Goal: Information Seeking & Learning: Learn about a topic

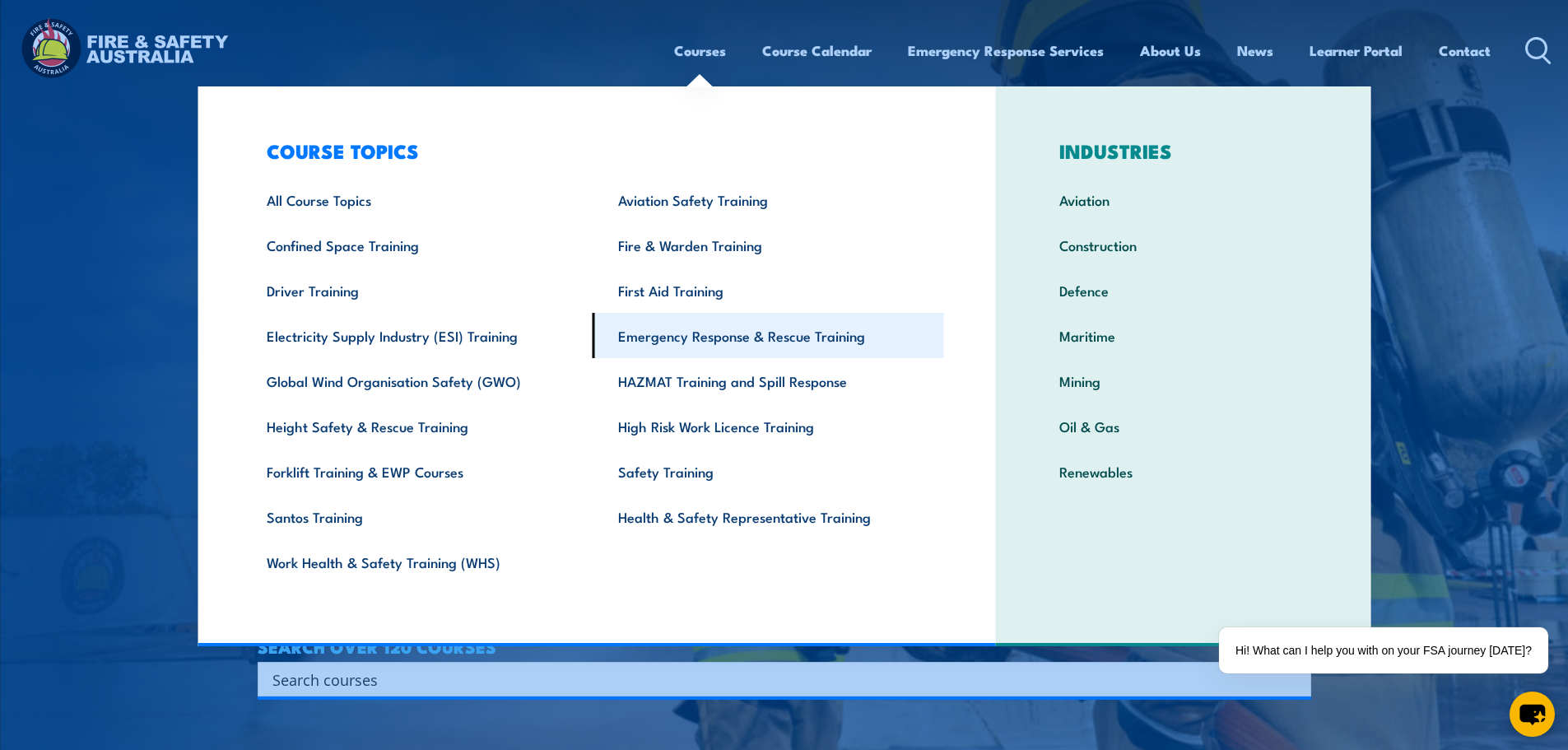
click at [686, 334] on link "Emergency Response & Rescue Training" at bounding box center [768, 335] width 351 height 45
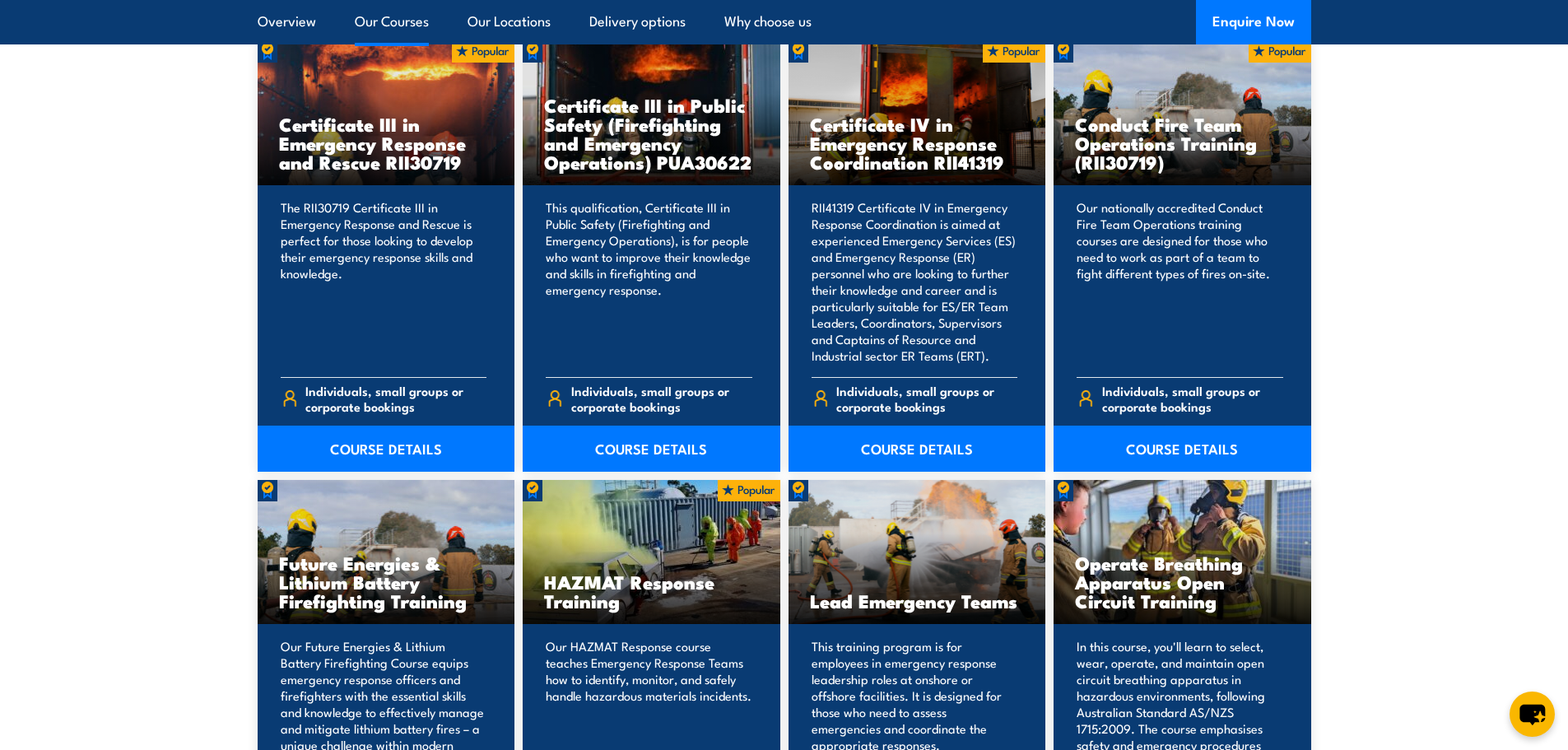
scroll to position [1317, 0]
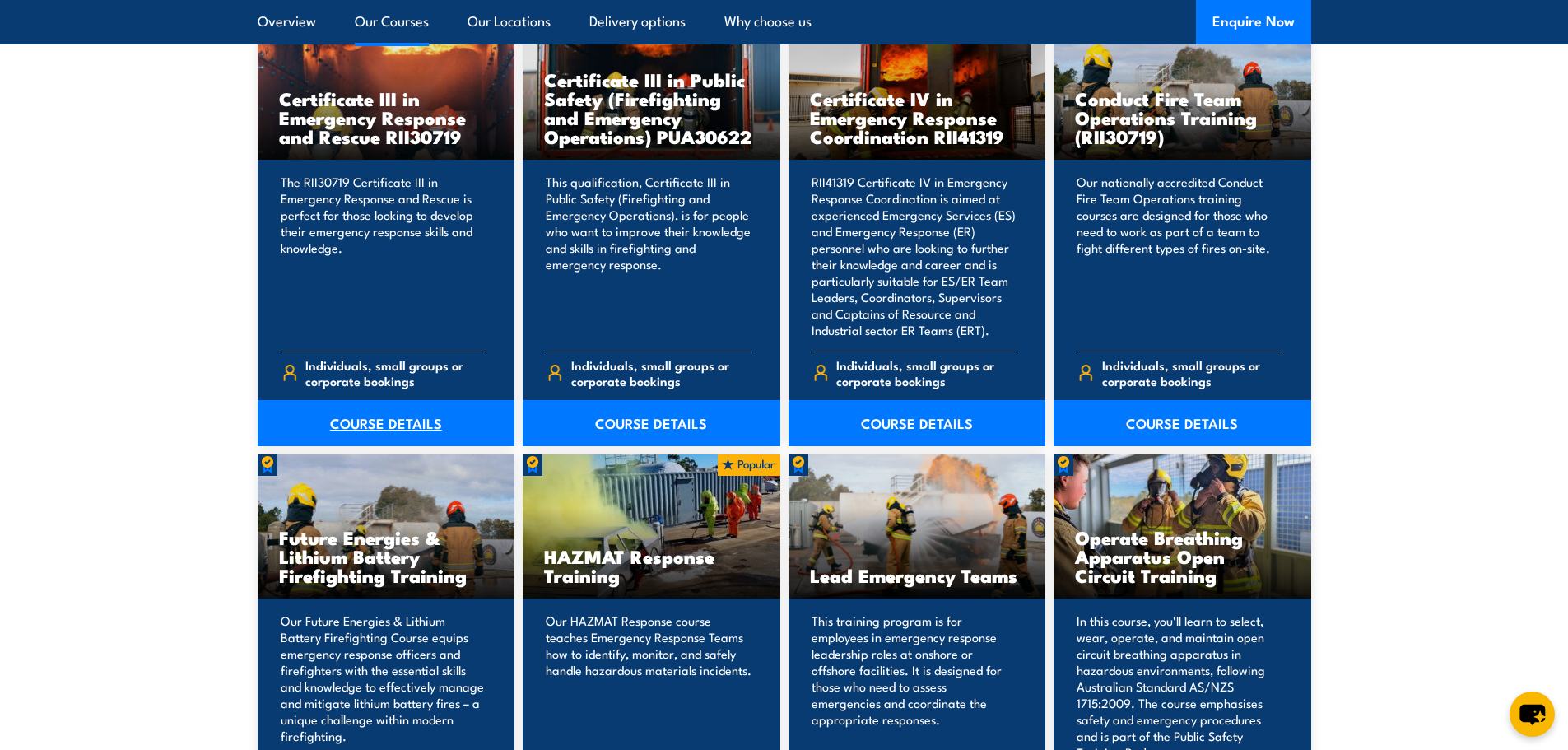
click at [373, 425] on link "COURSE DETAILS" at bounding box center [386, 423] width 257 height 46
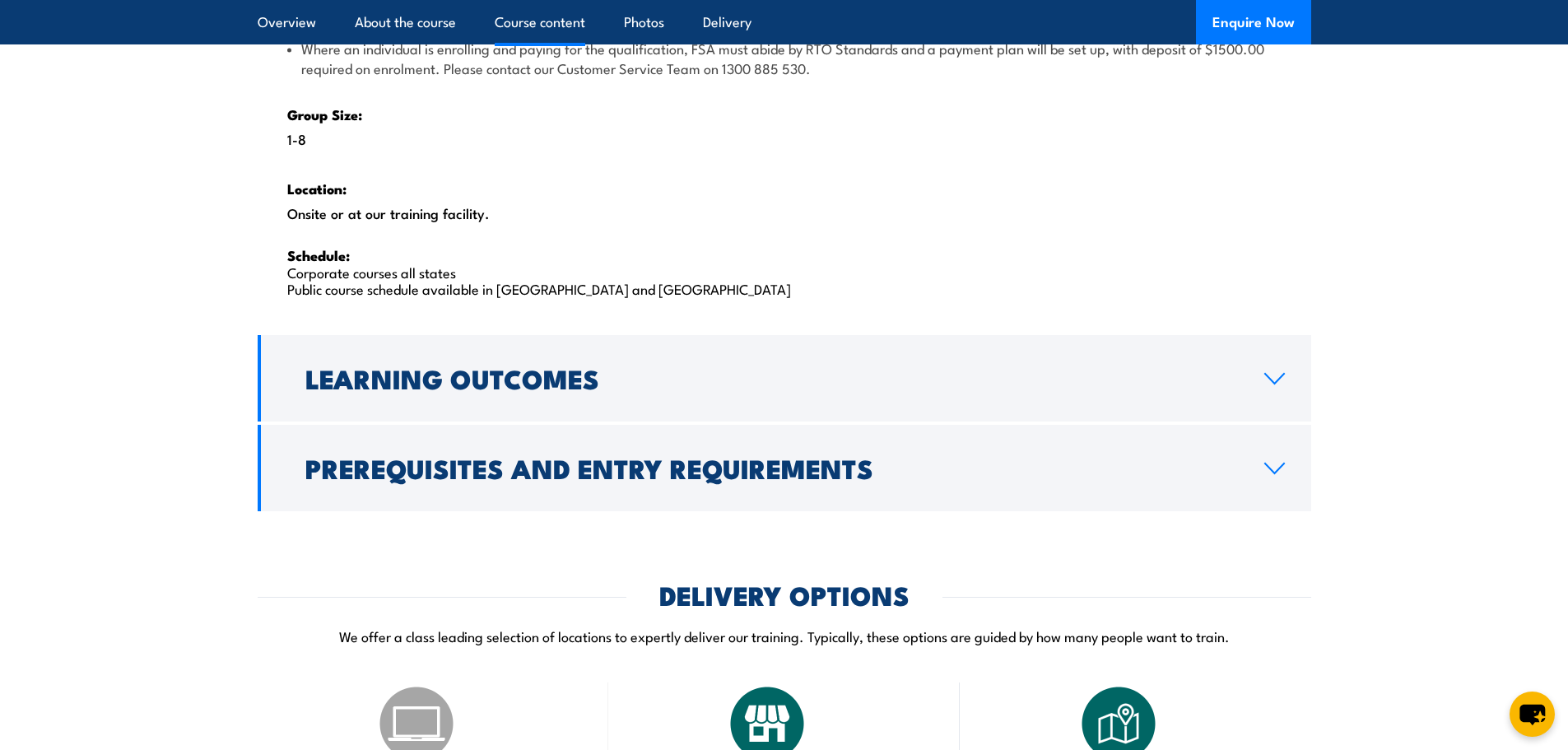
scroll to position [2634, 0]
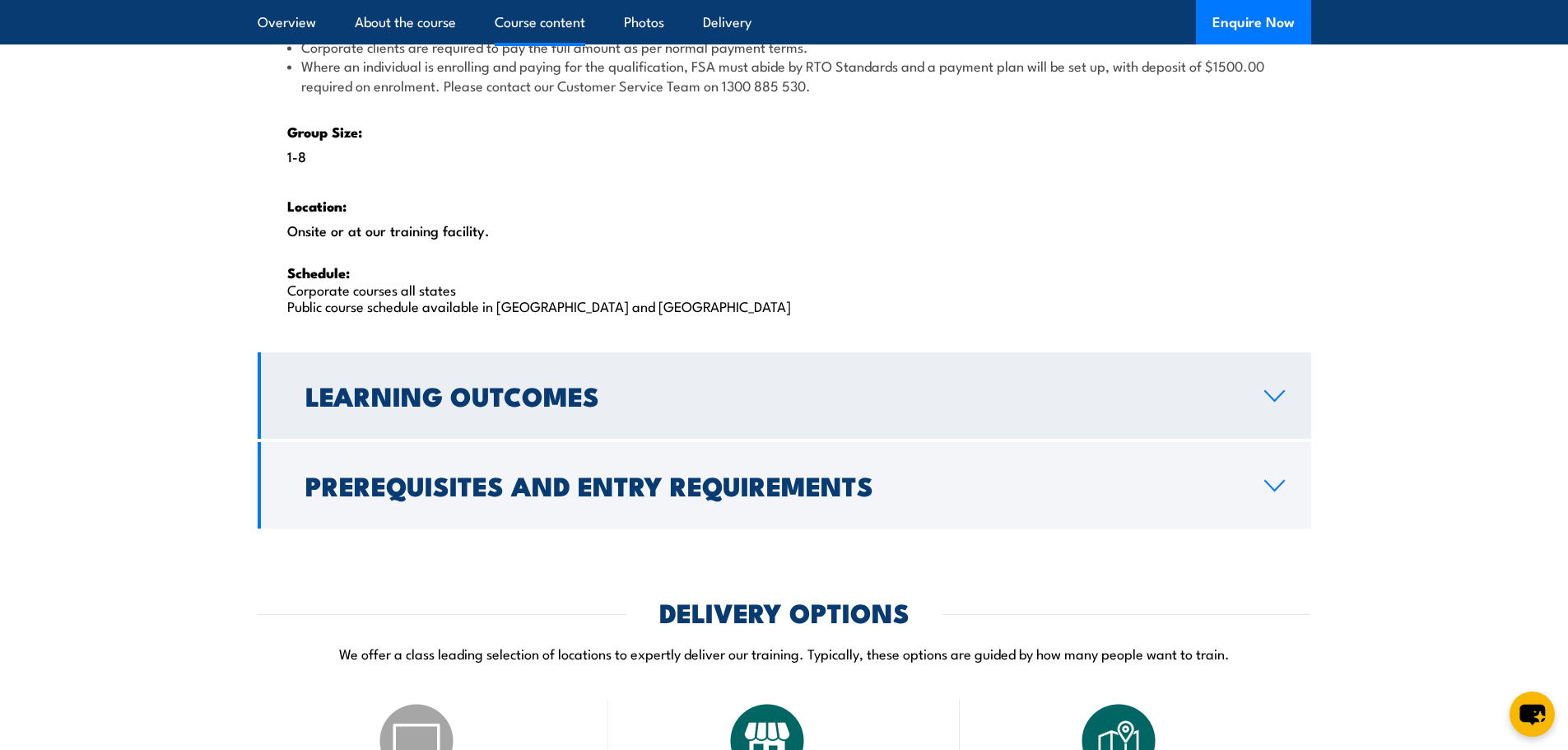
click at [881, 405] on h2 "Learning Outcomes" at bounding box center [771, 394] width 933 height 23
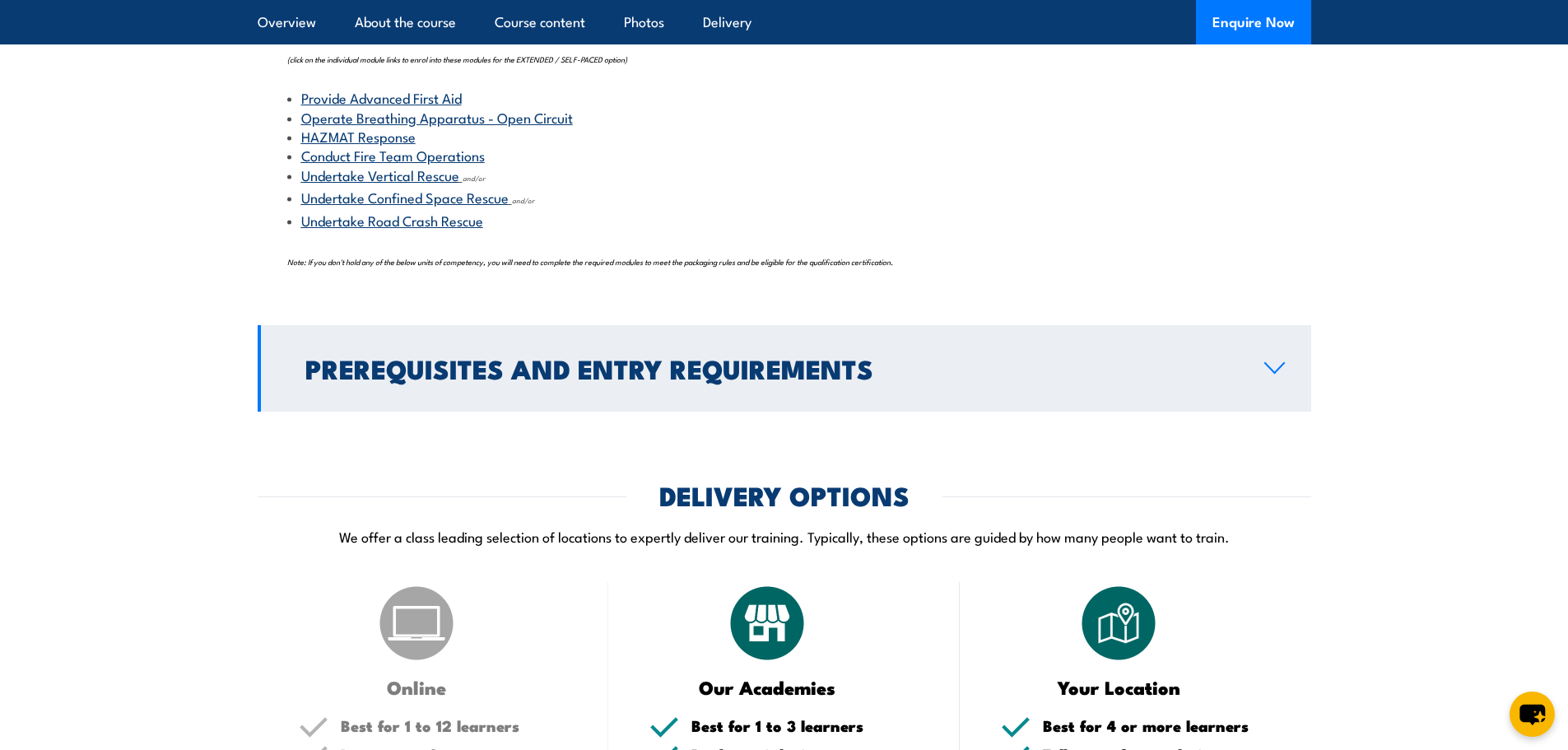
scroll to position [1883, 0]
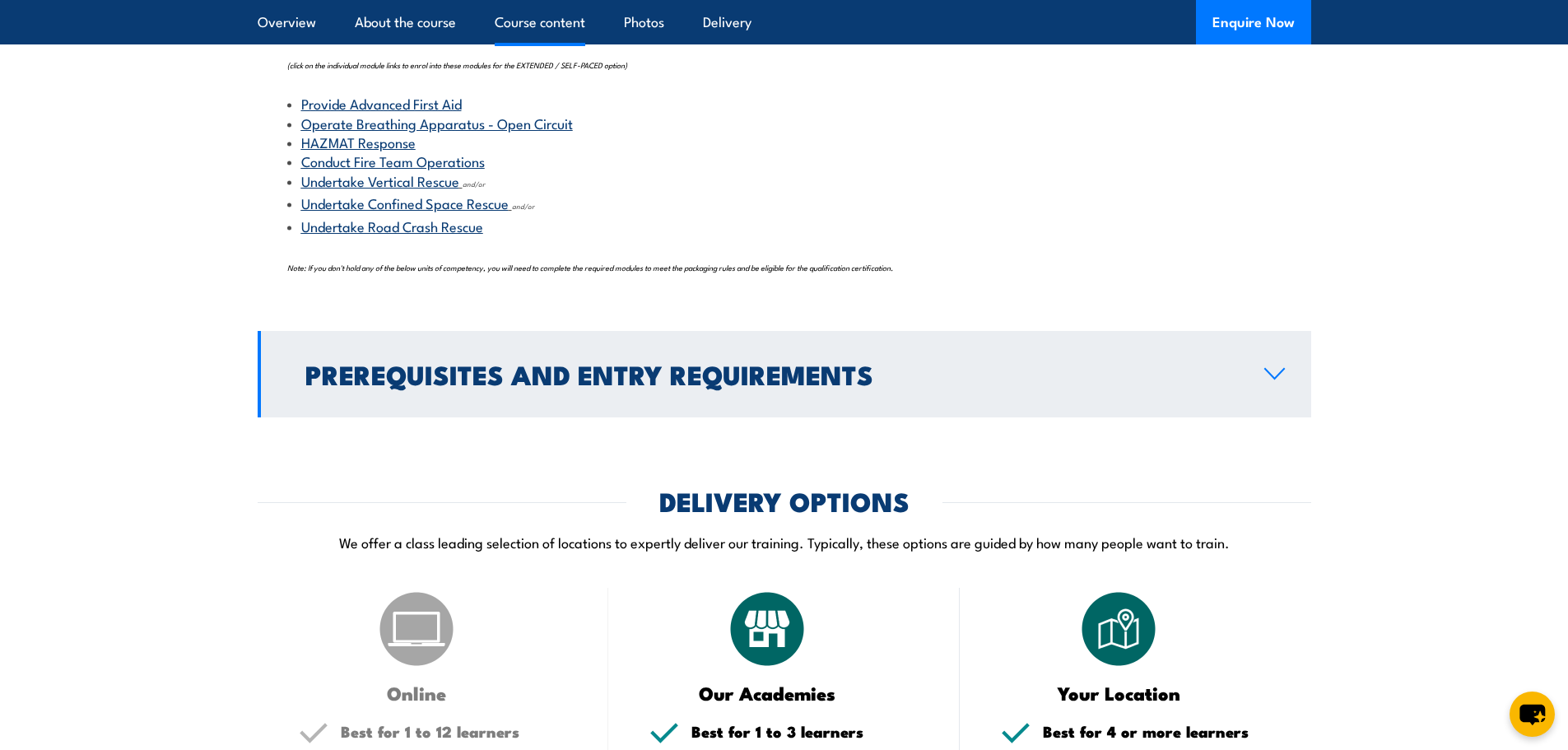
click at [836, 370] on h2 "Prerequisites and Entry Requirements" at bounding box center [771, 373] width 933 height 23
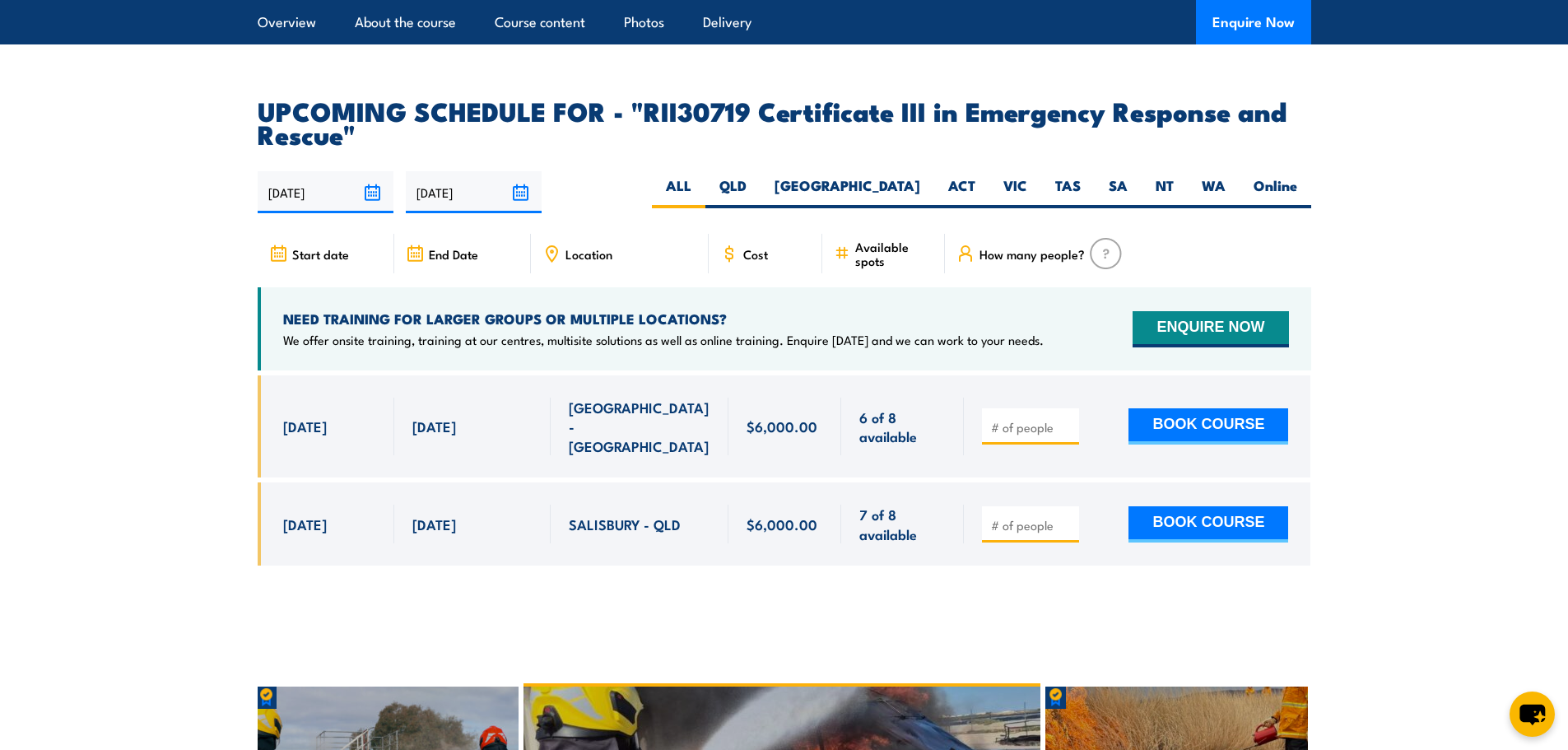
scroll to position [3119, 0]
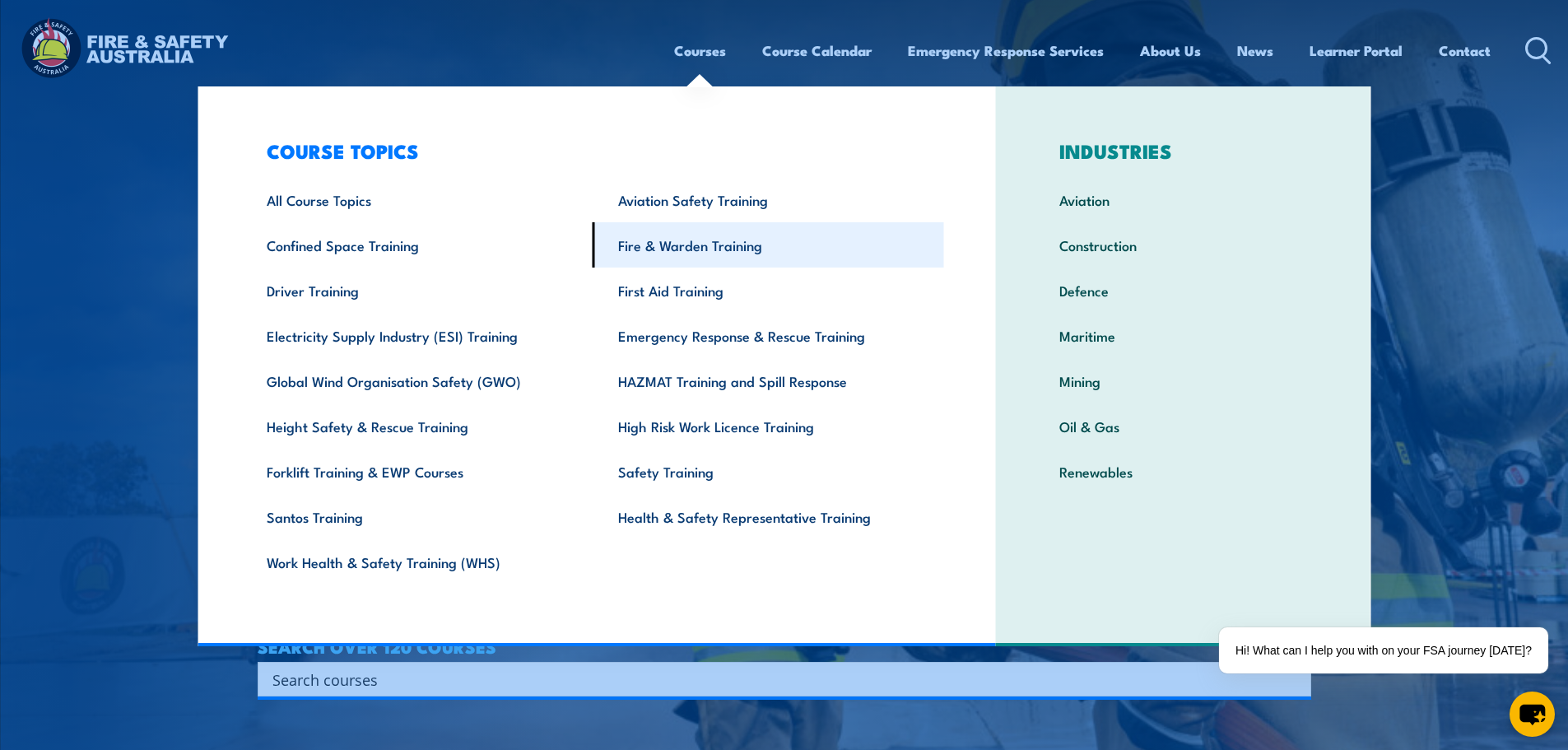
click at [659, 251] on link "Fire & Warden Training" at bounding box center [768, 244] width 351 height 45
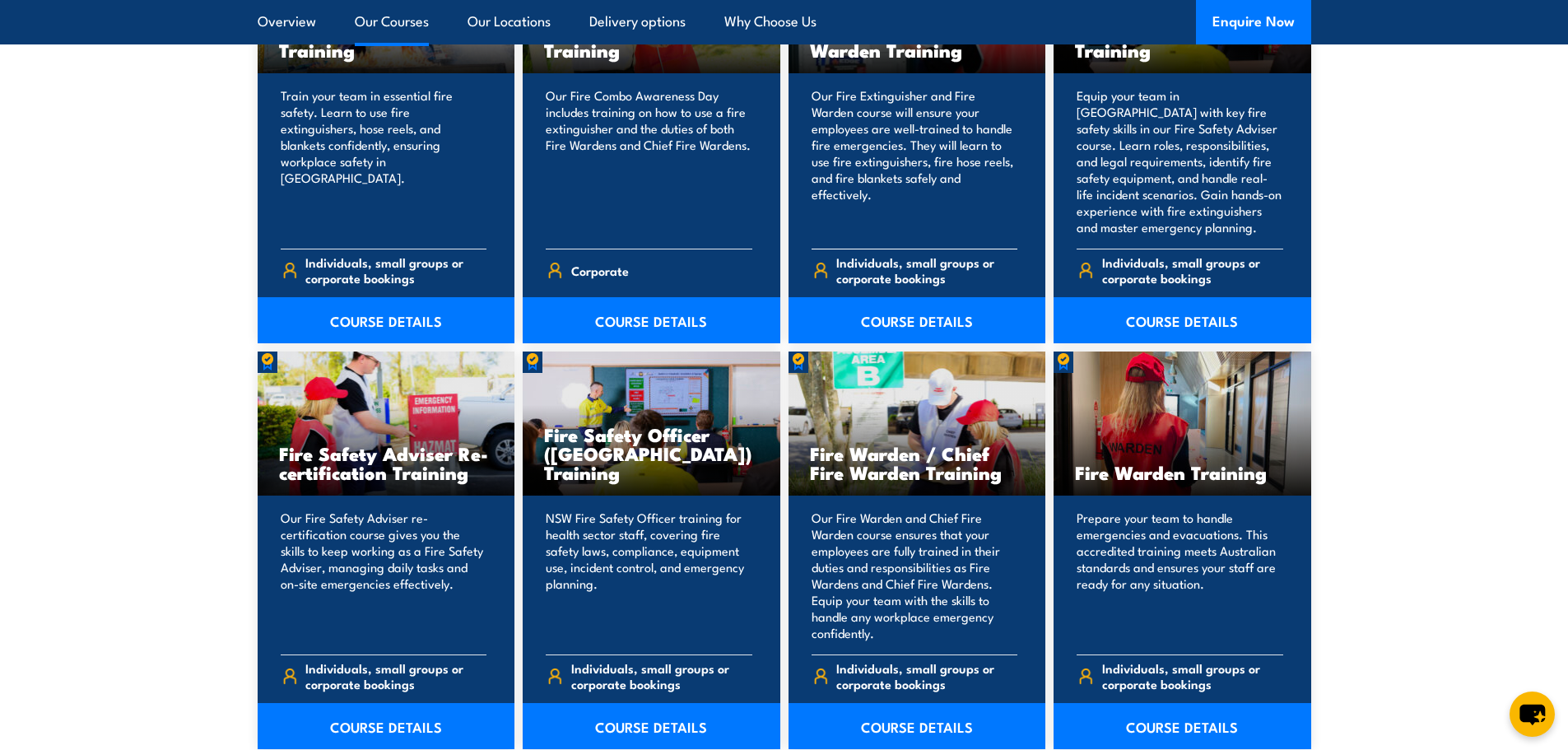
scroll to position [1893, 0]
